Goal: Check status

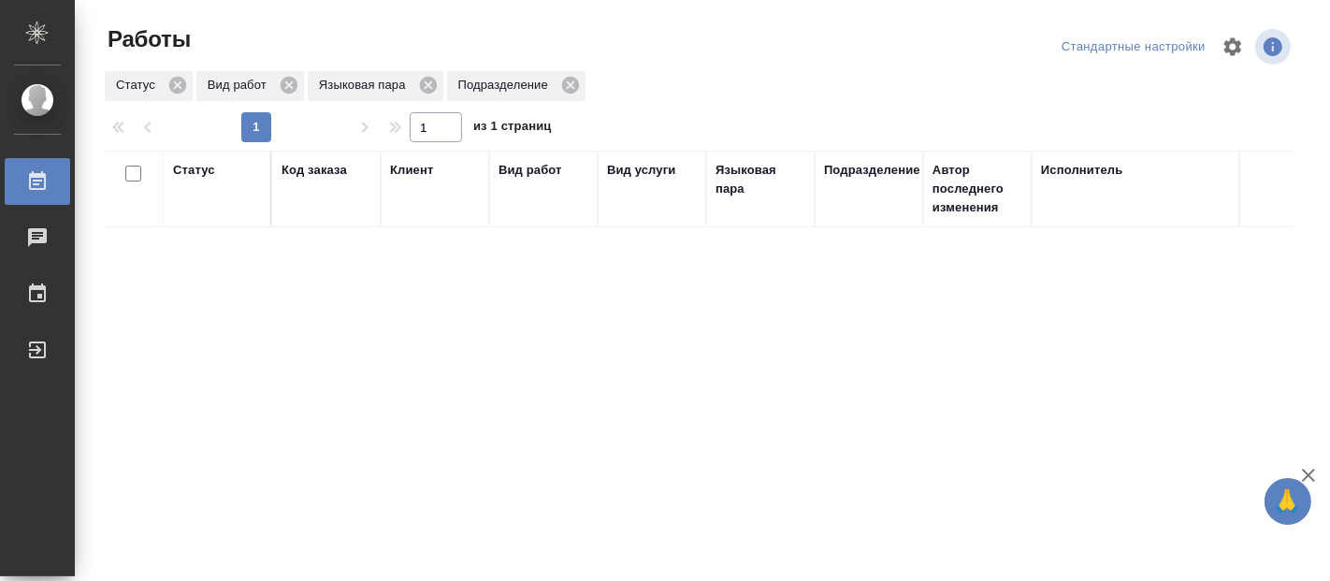
click at [732, 477] on div "Статус Код заказа Клиент Вид работ Вид услуги Языковая пара Подразделение Автор…" at bounding box center [699, 488] width 1192 height 674
click at [472, 398] on div "Статус Код заказа Клиент Вид работ Вид услуги Языковая пара Подразделение Автор…" at bounding box center [699, 488] width 1192 height 674
click at [764, 70] on div "Статус Вид работ Языковая пара Подразделение" at bounding box center [699, 86] width 1192 height 34
click at [366, 349] on div "Статус Код заказа Клиент Вид работ Вид услуги Языковая пара Подразделение Автор…" at bounding box center [699, 488] width 1192 height 674
